Goal: Information Seeking & Learning: Learn about a topic

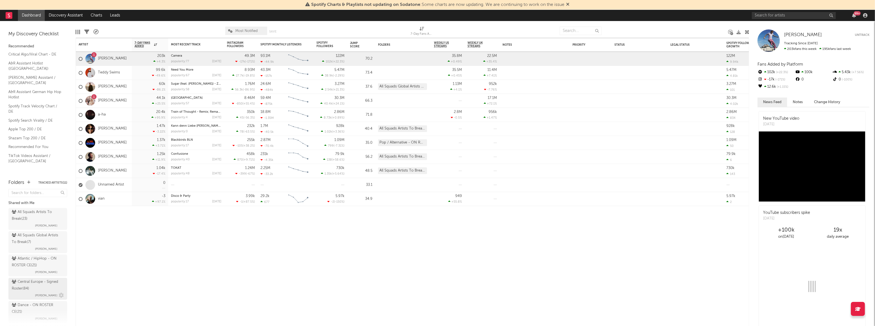
drag, startPoint x: 32, startPoint y: 306, endPoint x: 30, endPoint y: 291, distance: 14.4
click at [32, 306] on div "Dance - ON ROSTER CE ( 21 )" at bounding box center [37, 307] width 51 height 13
click at [30, 291] on div "Central Europe - Signed Roster ( 84 ) Anna Langenberg" at bounding box center [38, 288] width 52 height 20
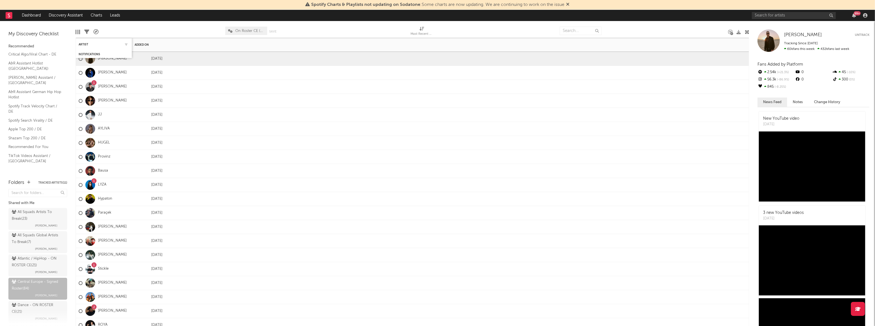
click at [84, 41] on div "Artist" at bounding box center [104, 44] width 50 height 11
click at [84, 43] on div "Artist" at bounding box center [100, 44] width 42 height 3
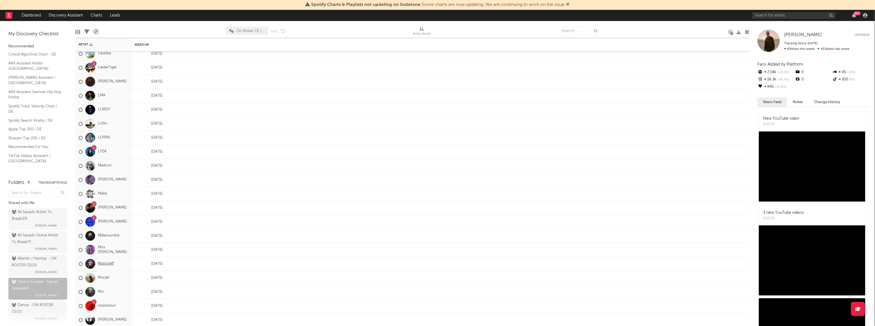
click at [110, 264] on link "Moncrieff" at bounding box center [106, 263] width 16 height 5
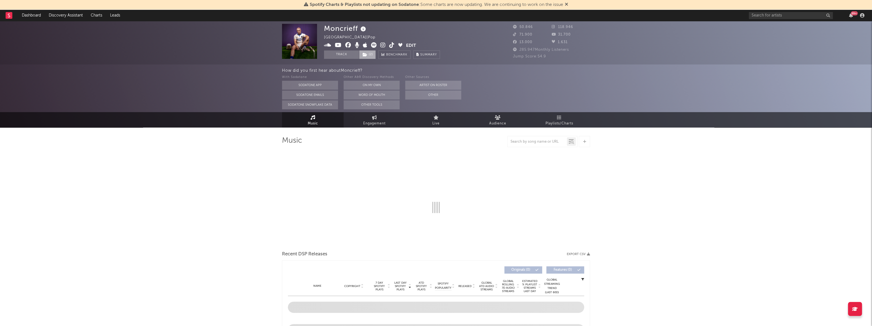
click at [367, 54] on span "( 2 )" at bounding box center [367, 54] width 17 height 8
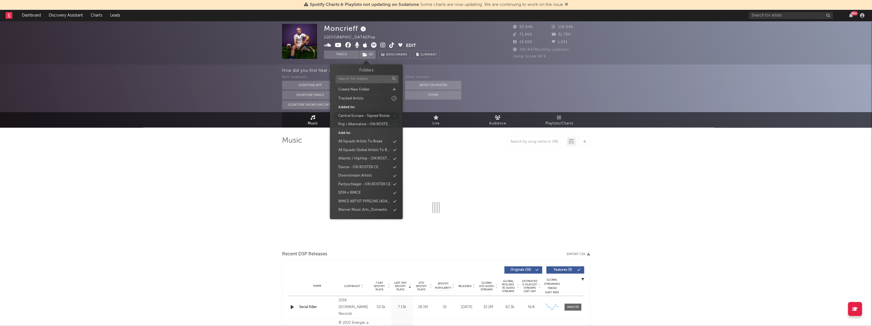
click at [368, 116] on div "Central Europe - Signed Roster" at bounding box center [364, 116] width 52 height 6
click at [368, 116] on div "Pop / Alternative - ON ROSTER CE" at bounding box center [364, 116] width 52 height 6
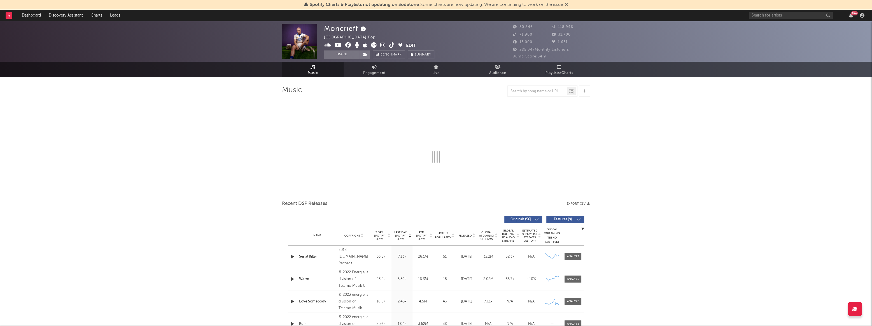
click at [199, 73] on div "Moncrieff United Kingdom | Pop Edit Track Benchmark Summary 50.846 118.946 71.9…" at bounding box center [436, 49] width 872 height 56
select select "6m"
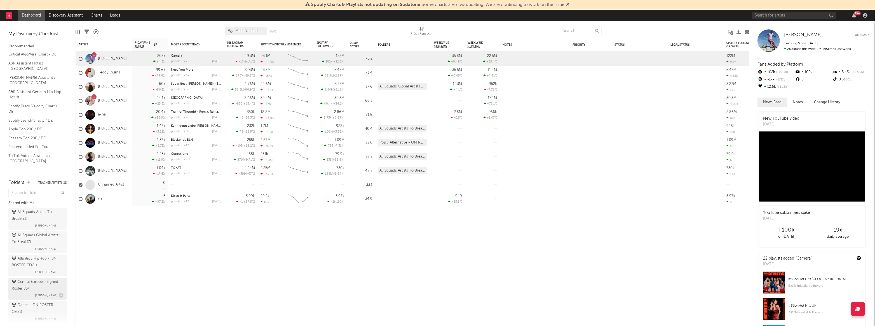
click at [32, 285] on div "Central Europe - Signed Roster ( 83 )" at bounding box center [37, 284] width 51 height 13
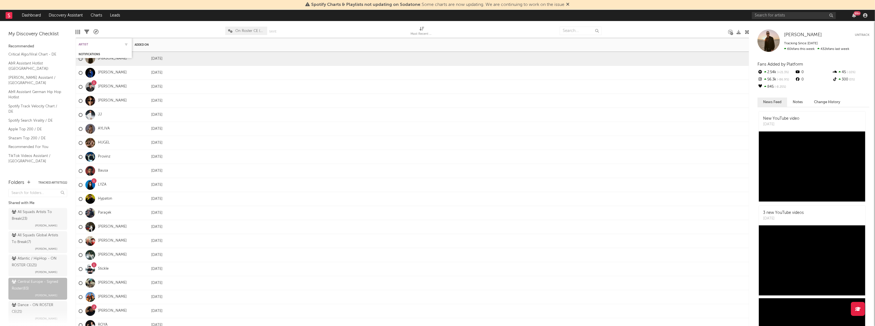
click at [87, 43] on div "Artist" at bounding box center [100, 44] width 42 height 3
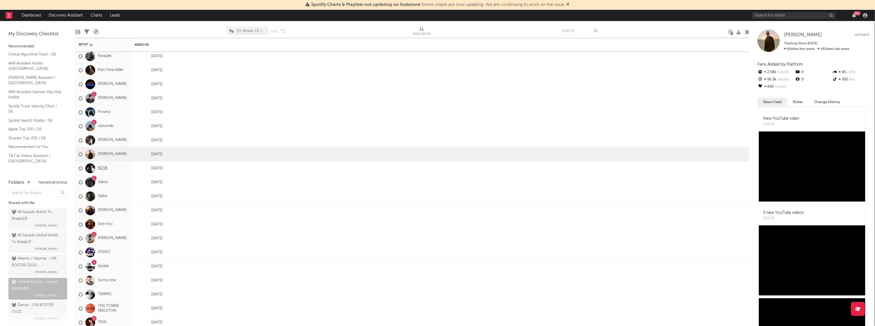
click at [101, 168] on link "ROYA" at bounding box center [103, 168] width 10 height 5
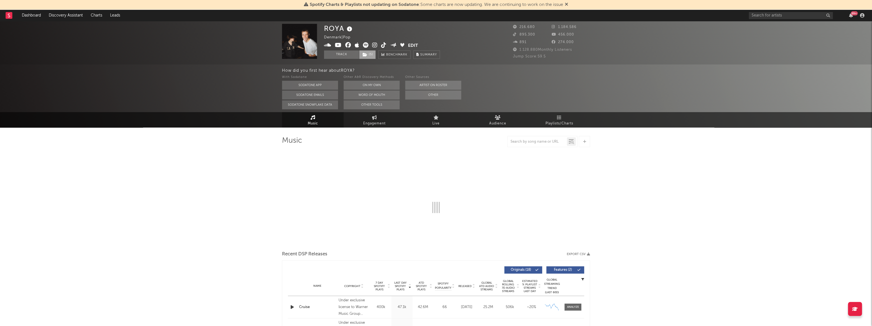
click at [372, 55] on span "( 5 )" at bounding box center [367, 54] width 17 height 8
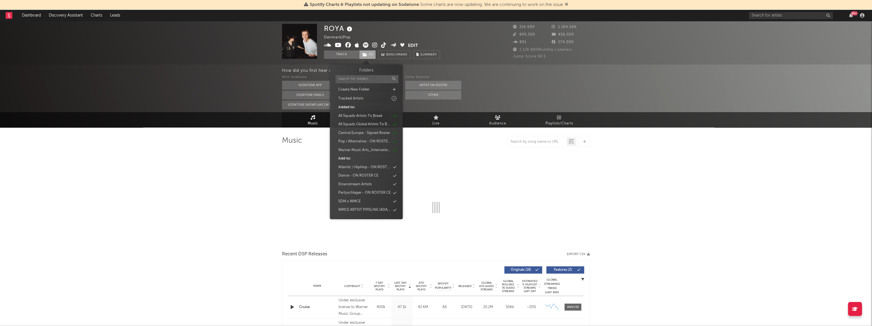
select select "6m"
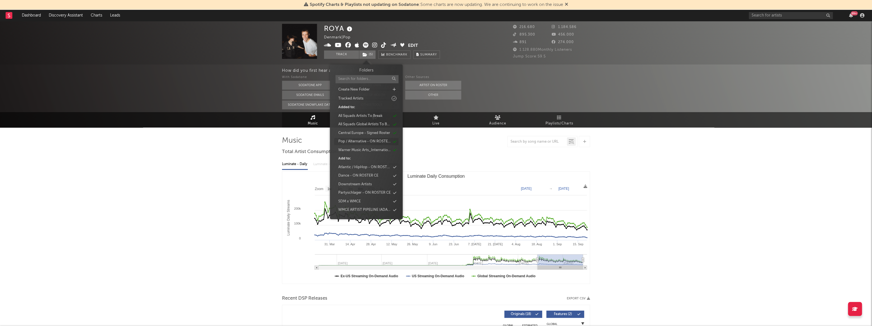
click at [371, 140] on div "Pop / Alternative - ON ROSTER CE" at bounding box center [364, 142] width 52 height 6
click at [366, 167] on div "Dance - ON ROSTER CE" at bounding box center [358, 167] width 40 height 6
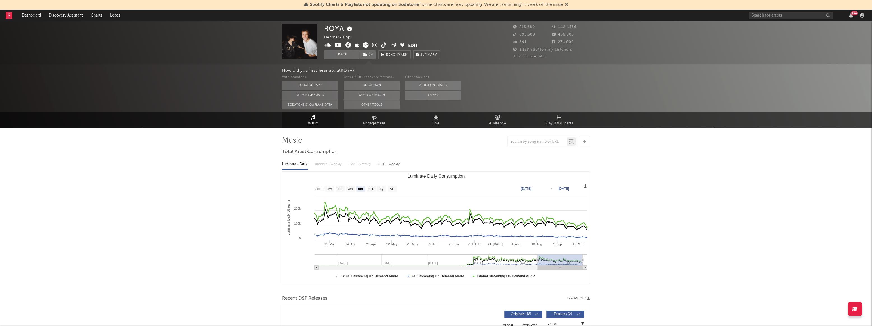
click at [216, 103] on div "How did you first hear about [PERSON_NAME] ? With Sodatone Sodatone App Sodaton…" at bounding box center [436, 88] width 872 height 48
